Goal: Task Accomplishment & Management: Use online tool/utility

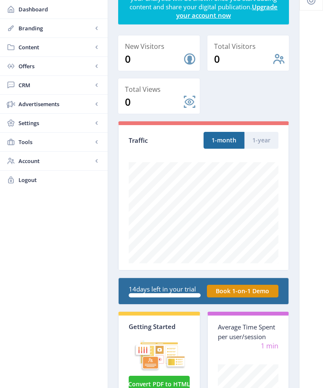
scroll to position [72, 0]
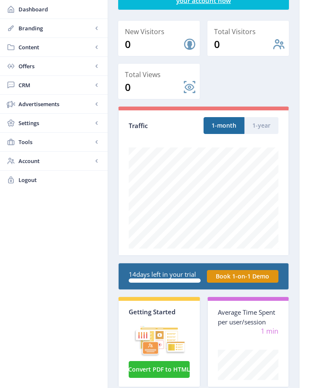
click at [168, 367] on button "Convert PDF to HTML" at bounding box center [159, 369] width 61 height 17
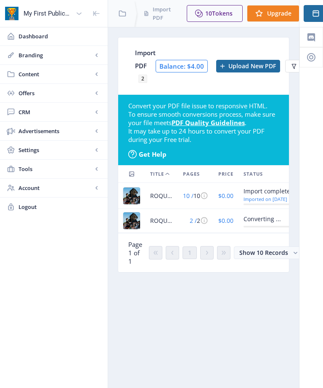
click at [166, 219] on span "ROQUETA ISSUE 375 10 page test.pdf" at bounding box center [161, 221] width 23 height 10
click at [263, 192] on div "Import completed" at bounding box center [269, 191] width 51 height 10
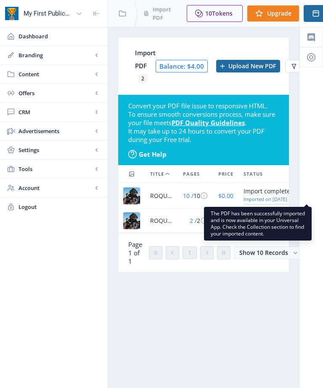
click at [40, 35] on span "Dashboard" at bounding box center [60, 36] width 83 height 8
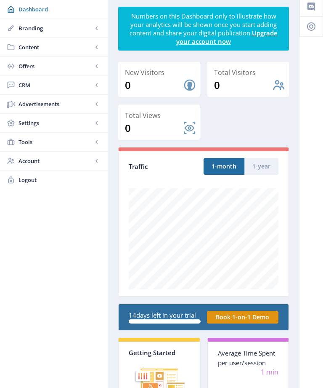
scroll to position [30, 0]
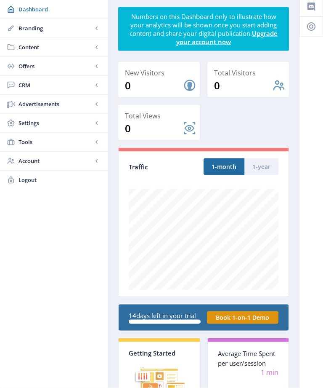
click at [67, 161] on span "Account" at bounding box center [56, 161] width 74 height 8
